Goal: Transaction & Acquisition: Purchase product/service

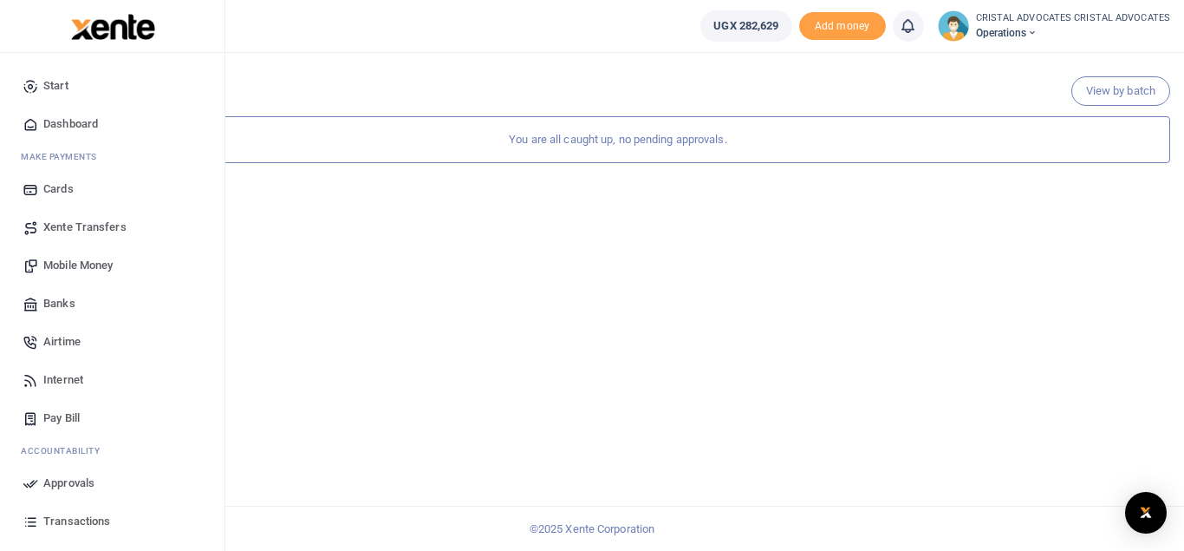
click at [76, 269] on span "Mobile Money" at bounding box center [77, 265] width 69 height 17
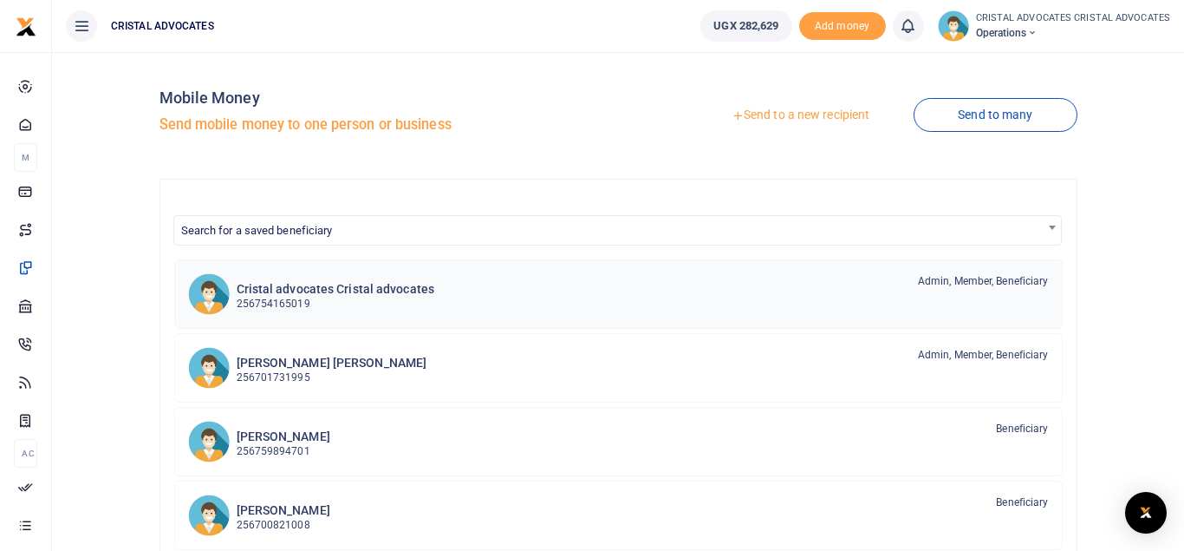
click at [364, 280] on div "Cristal advocates Cristal advocates 256754165019" at bounding box center [336, 293] width 199 height 40
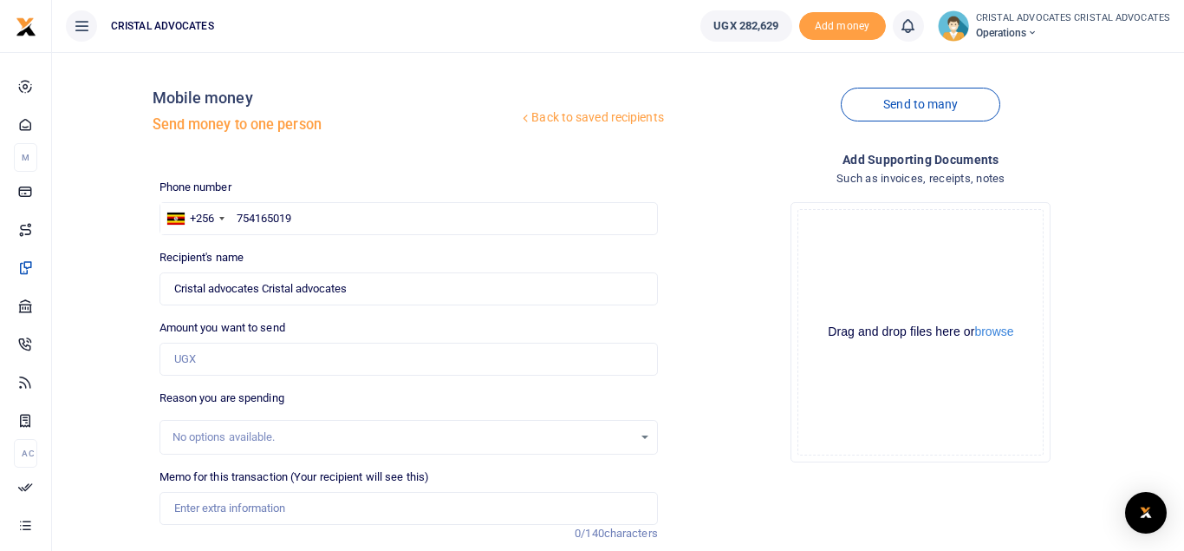
click at [542, 338] on div "Amount you want to send Amount is required." at bounding box center [409, 347] width 499 height 56
click at [240, 343] on input "Amount you want to send" at bounding box center [409, 358] width 499 height 33
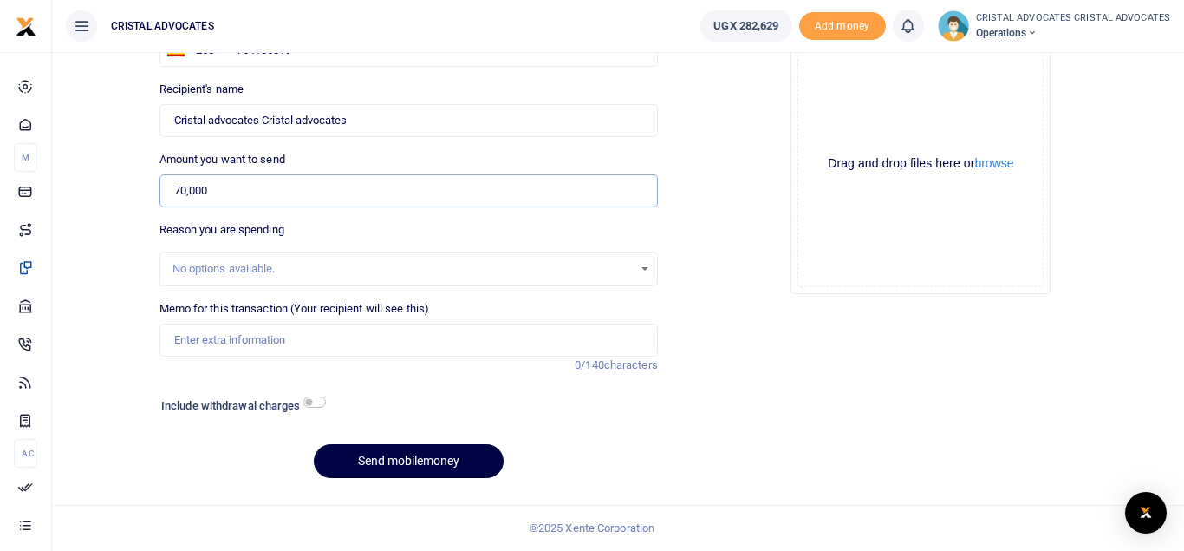
type input "70,000"
click at [312, 395] on div "Include withdrawal charges" at bounding box center [239, 408] width 170 height 28
click at [319, 408] on input "checkbox" at bounding box center [314, 401] width 23 height 11
checkbox input "true"
